Goal: Download file/media

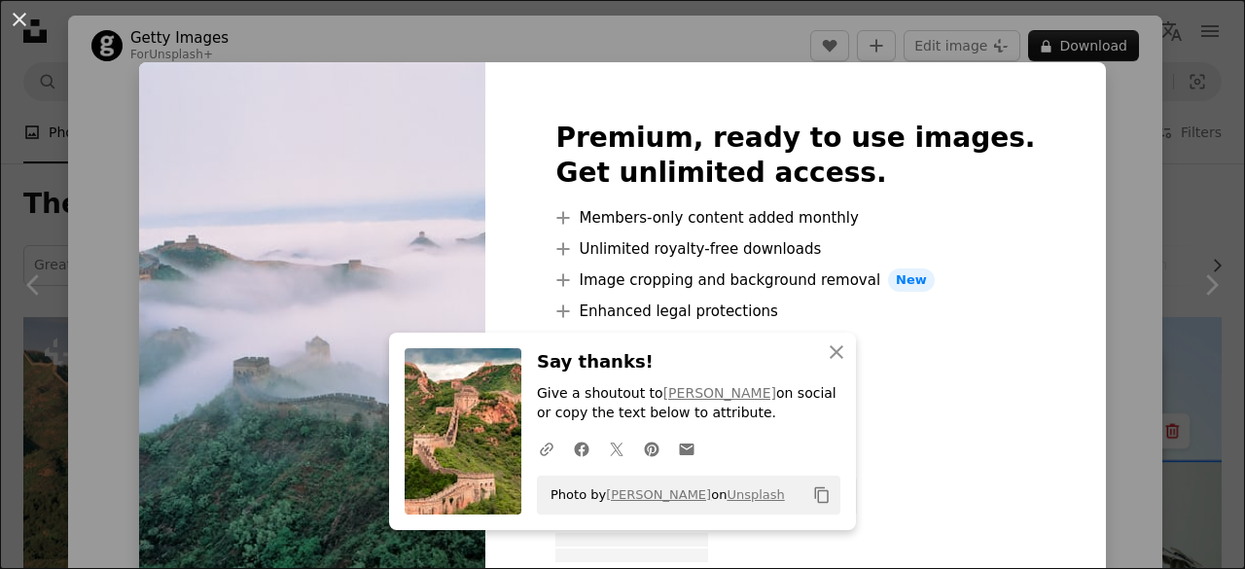
scroll to position [817, 0]
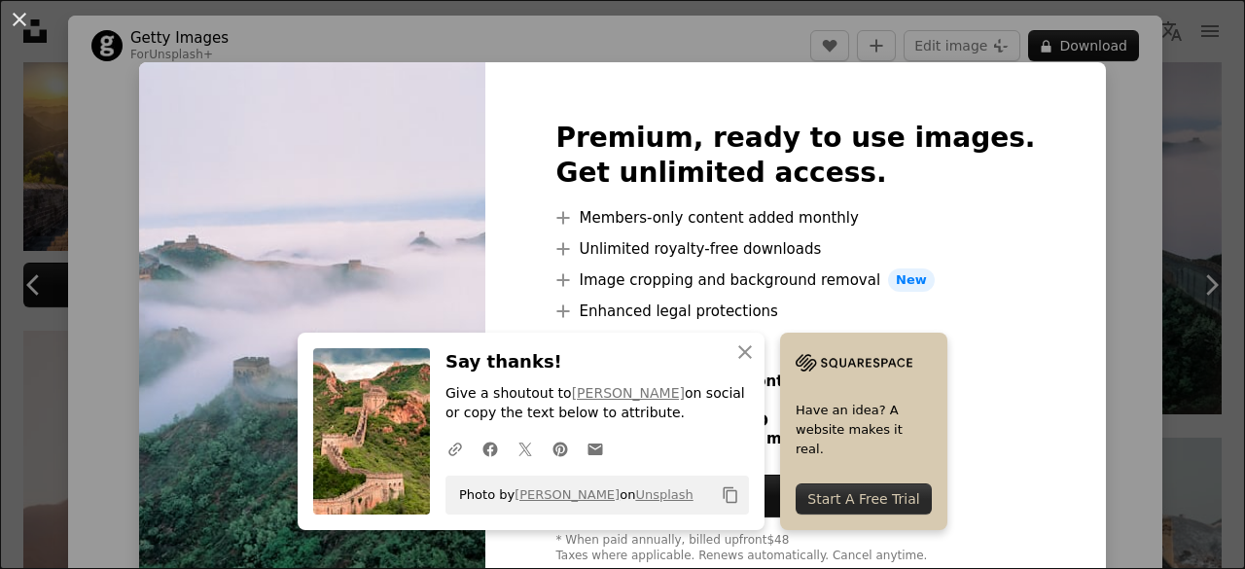
click at [1118, 68] on div "An X shape Premium, ready to use images. Get unlimited access. A plus sign Memb…" at bounding box center [622, 284] width 1245 height 569
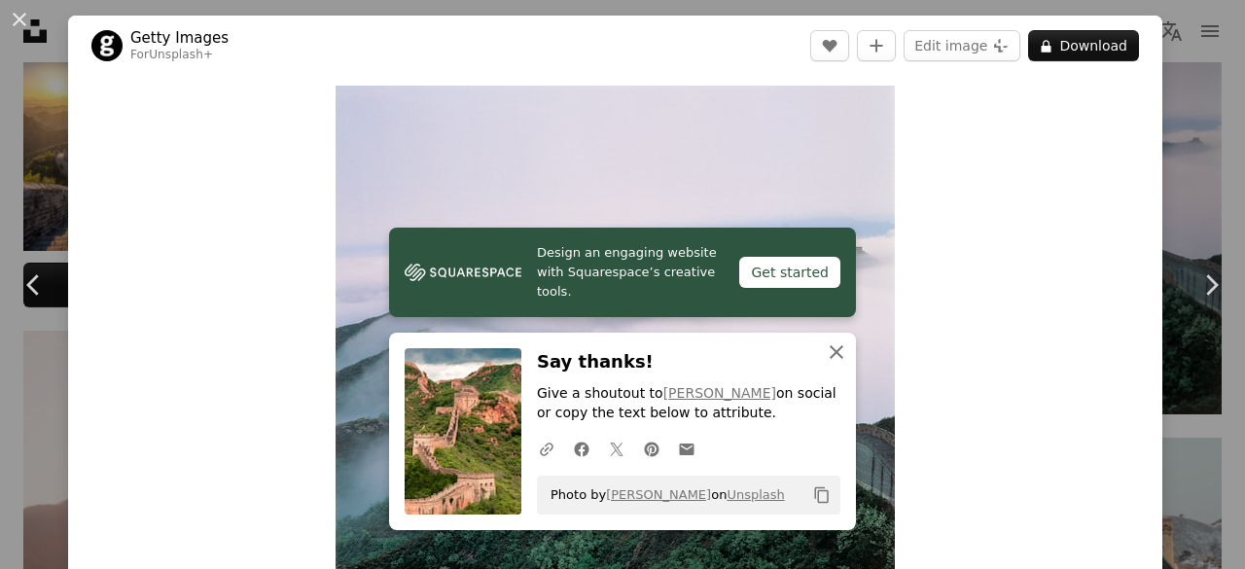
click at [830, 359] on icon "An X shape" at bounding box center [836, 351] width 23 height 23
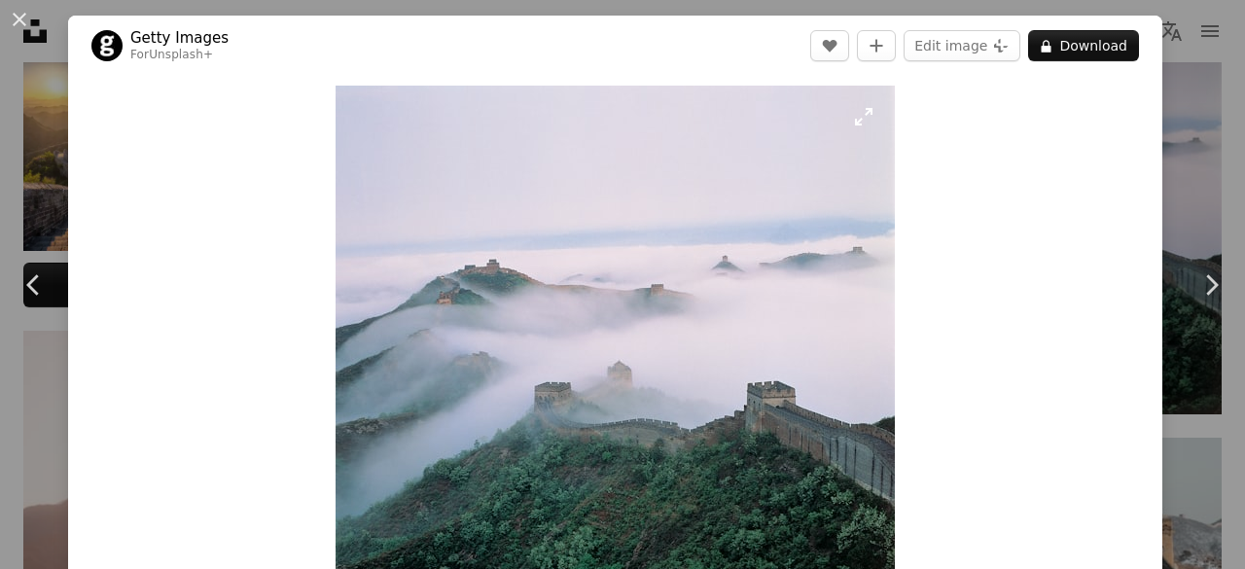
click at [859, 124] on img "Zoom in on this image" at bounding box center [614, 368] width 559 height 564
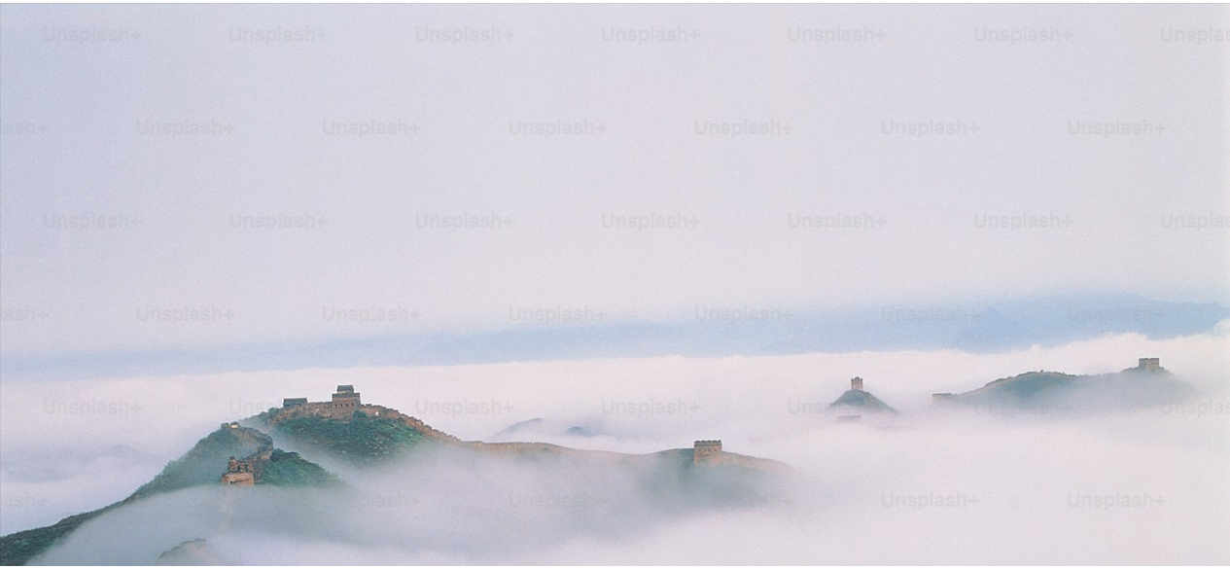
scroll to position [330, 0]
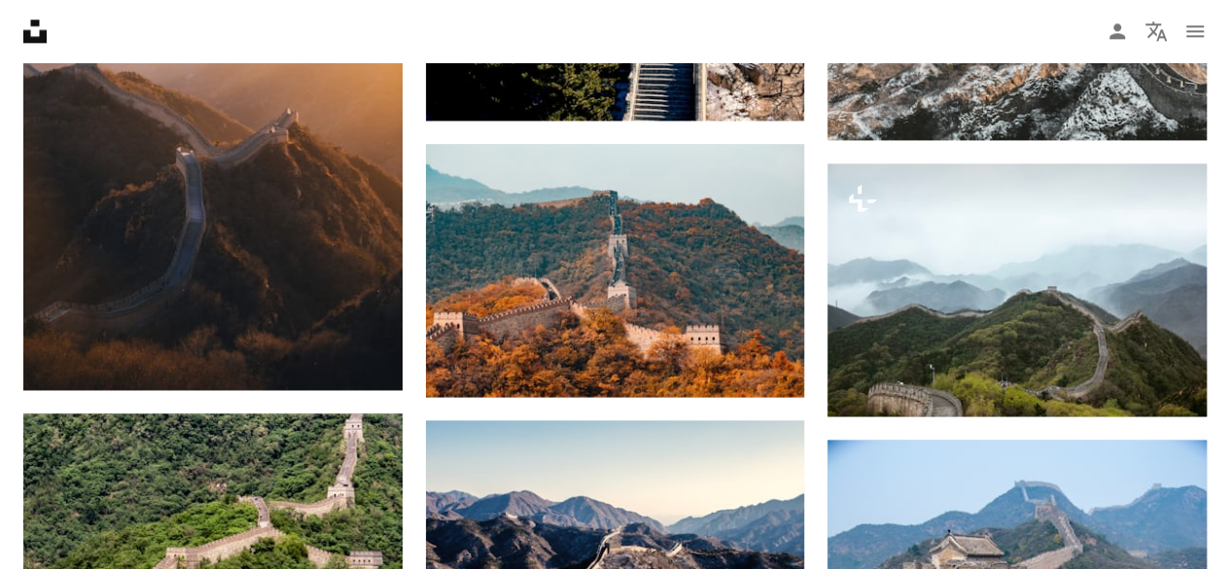
scroll to position [1322, 0]
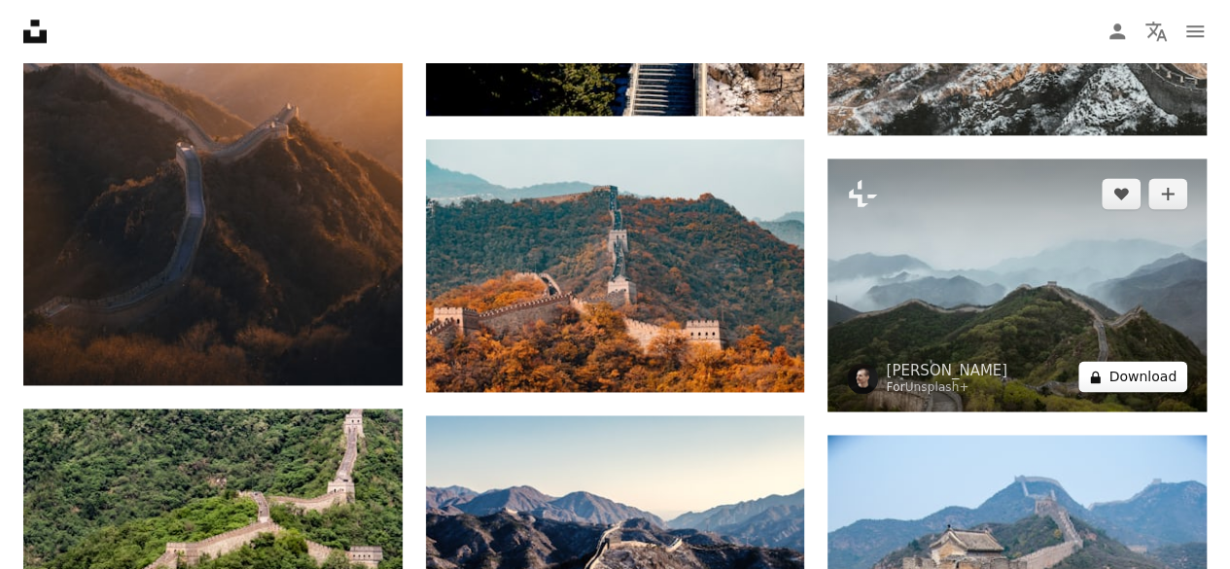
click at [1148, 367] on button "A lock Download" at bounding box center [1132, 376] width 109 height 31
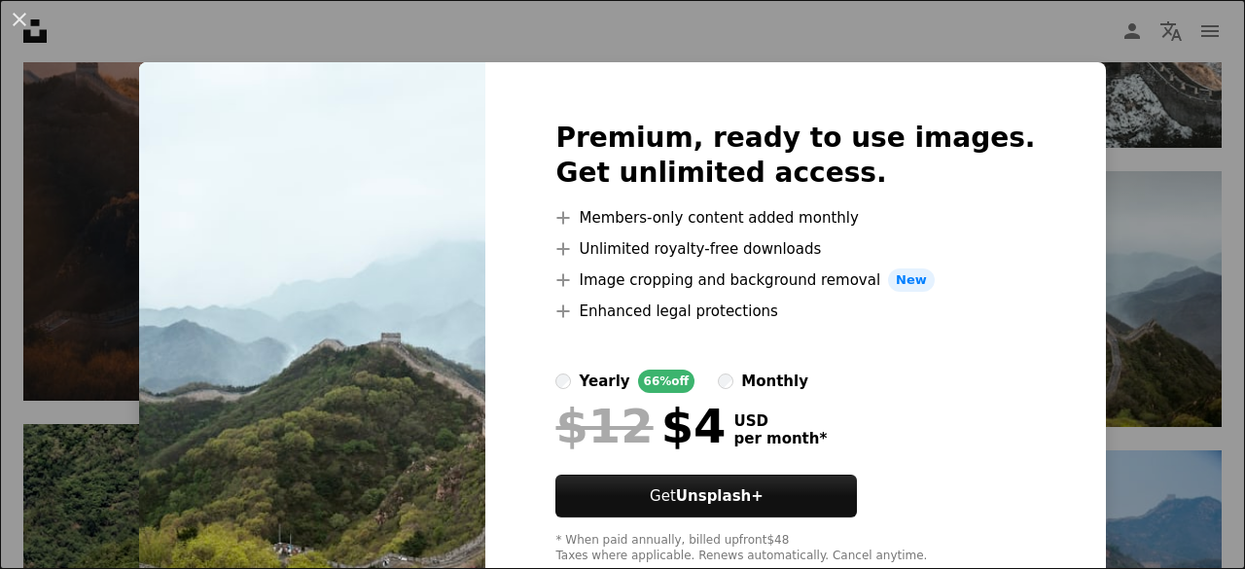
click at [640, 13] on div "An X shape Premium, ready to use images. Get unlimited access. A plus sign Memb…" at bounding box center [622, 284] width 1245 height 569
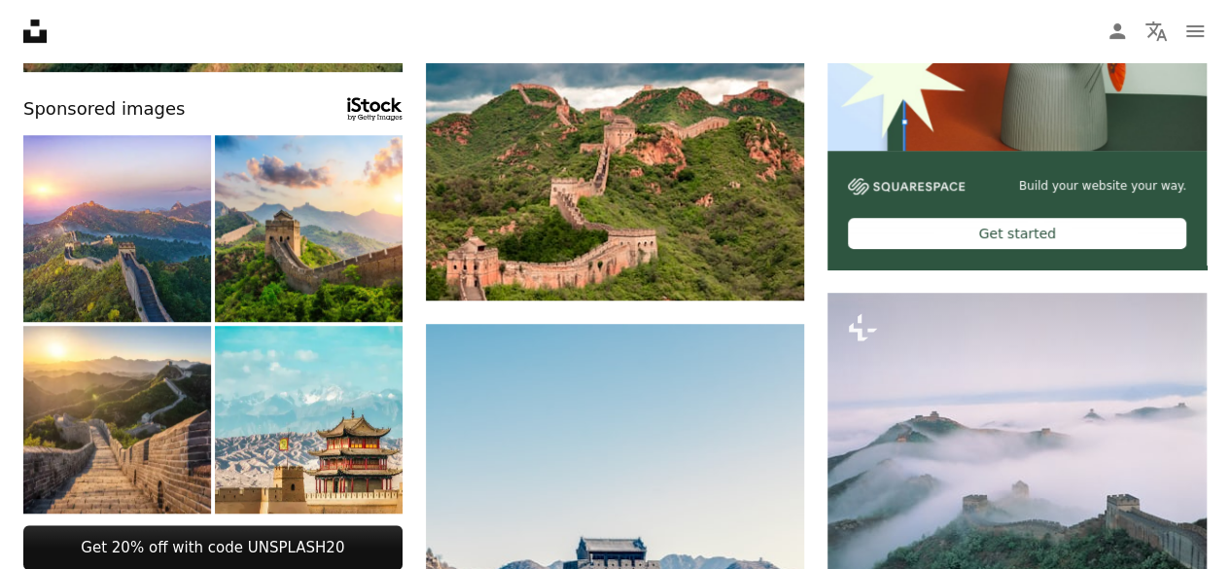
scroll to position [622, 0]
